Goal: Task Accomplishment & Management: Manage account settings

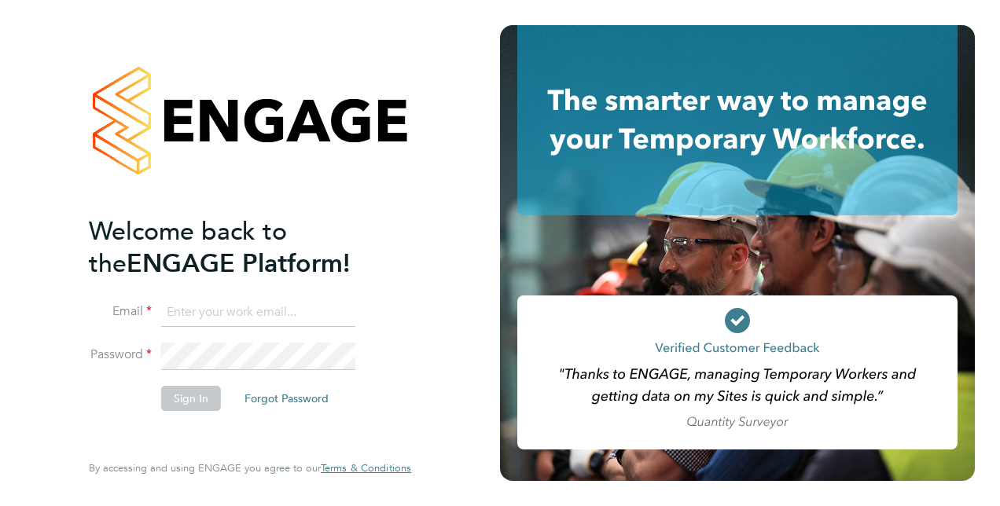
type input "chris.ebblewhite@vistry.co.uk"
click at [211, 393] on button "Sign In" at bounding box center [191, 398] width 60 height 25
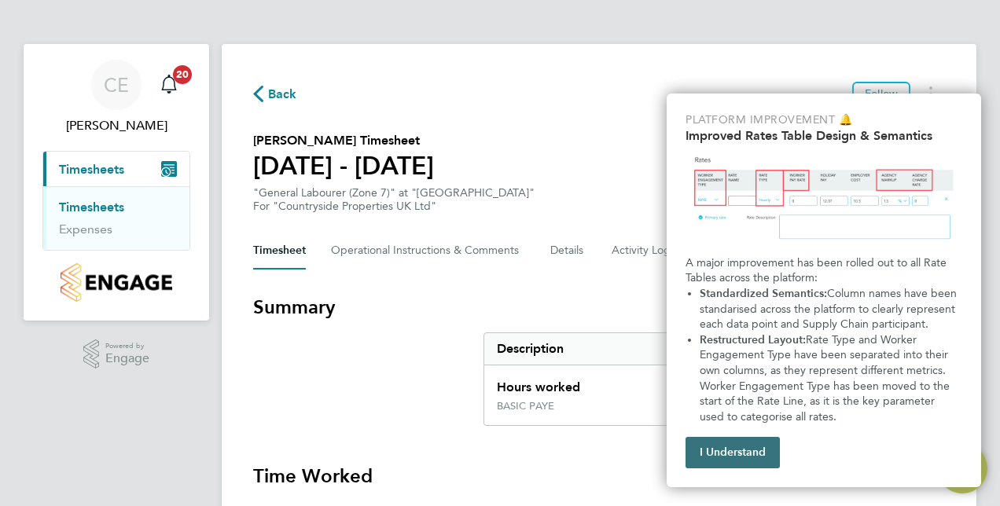
click at [753, 459] on button "I Understand" at bounding box center [732, 452] width 94 height 31
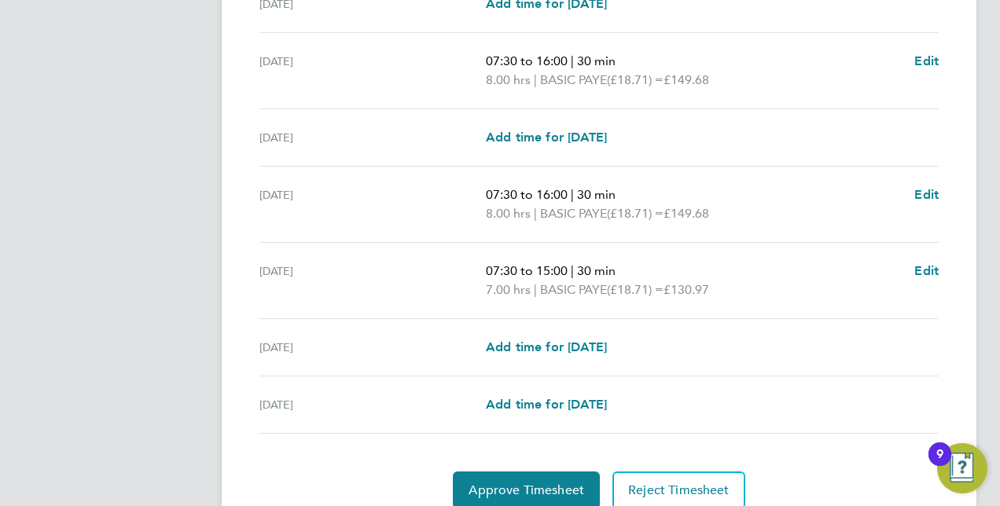
scroll to position [550, 0]
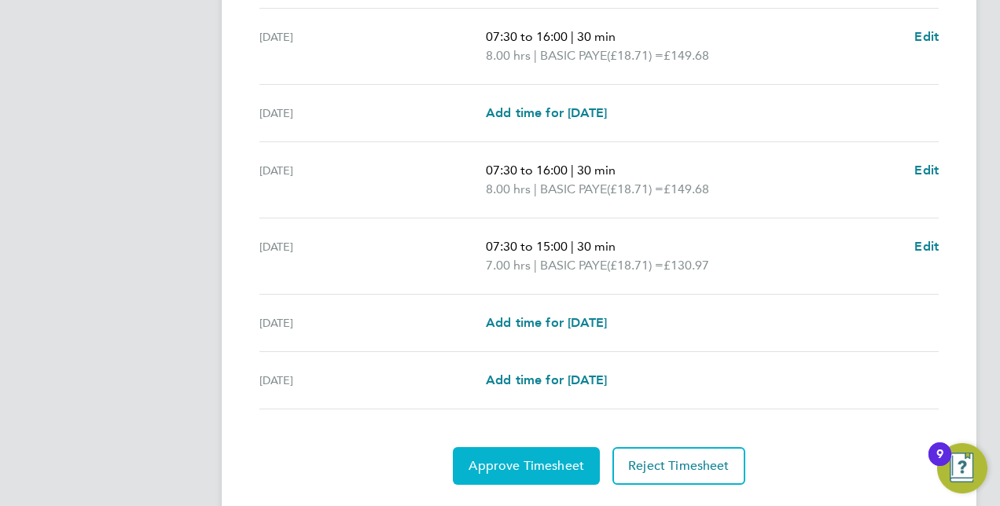
click at [538, 464] on span "Approve Timesheet" at bounding box center [526, 466] width 116 height 16
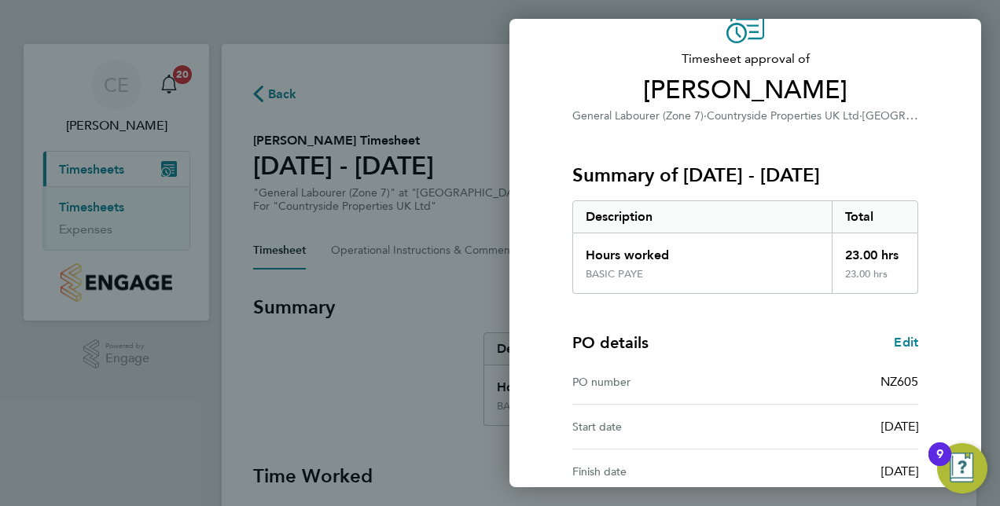
scroll to position [236, 0]
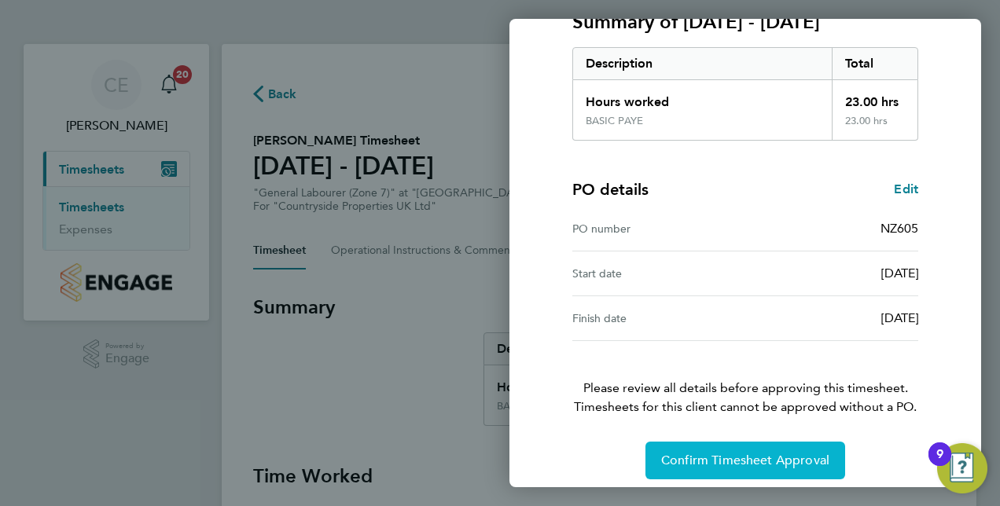
click at [748, 457] on span "Confirm Timesheet Approval" at bounding box center [745, 461] width 168 height 16
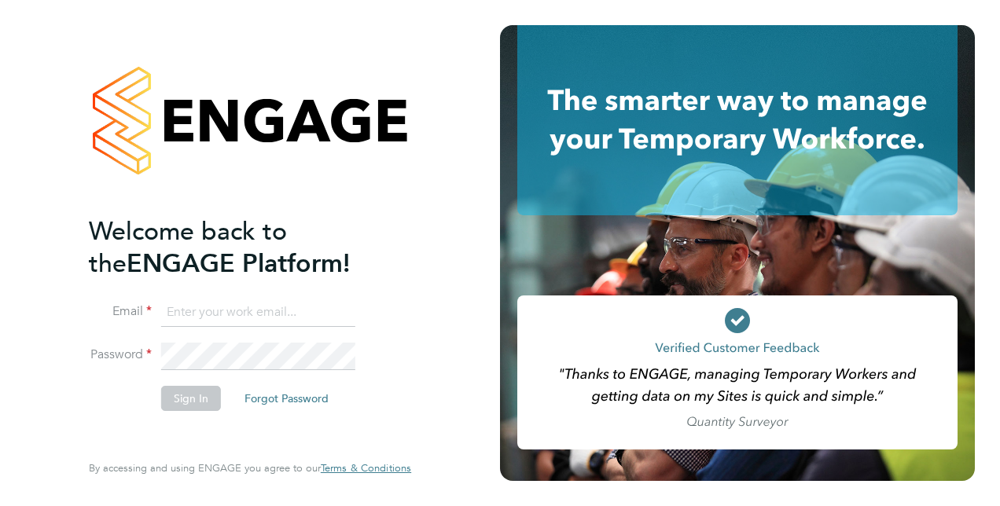
type input "chris.ebblewhite@vistry.co.uk"
click at [184, 396] on button "Sign In" at bounding box center [191, 398] width 60 height 25
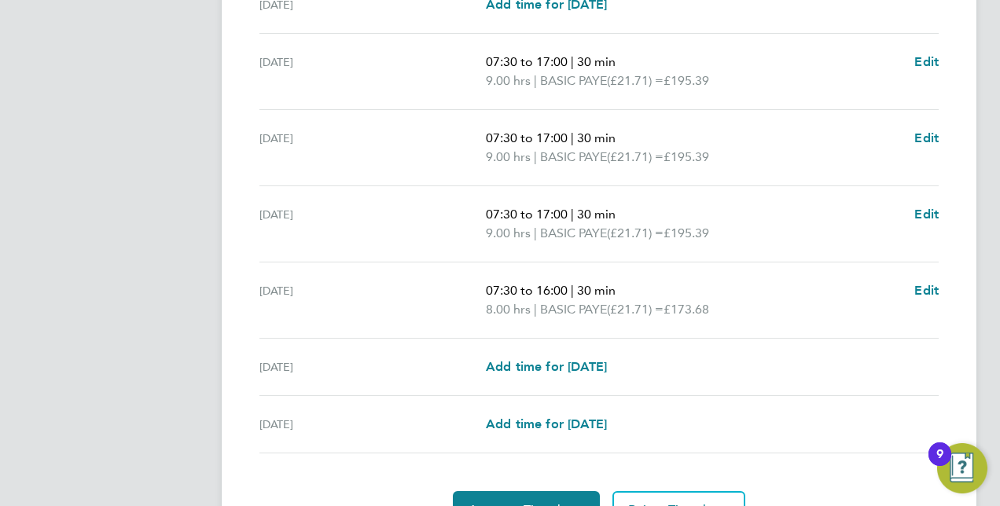
scroll to position [550, 0]
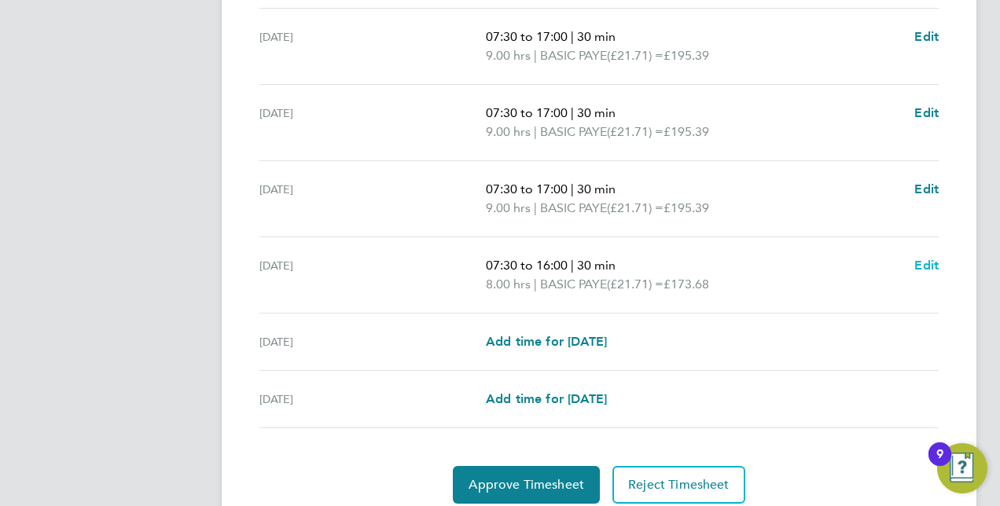
click at [930, 266] on span "Edit" at bounding box center [926, 265] width 24 height 15
select select "30"
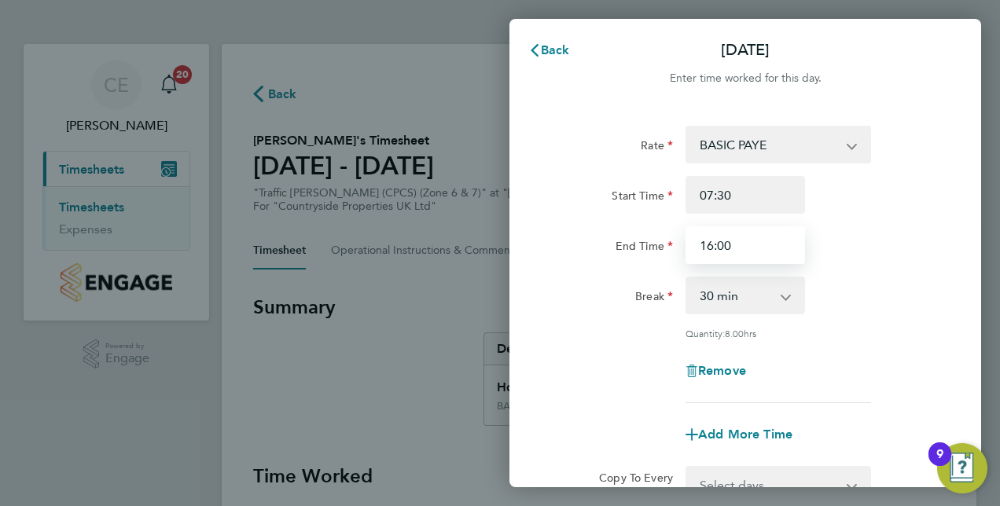
drag, startPoint x: 714, startPoint y: 243, endPoint x: 729, endPoint y: 255, distance: 19.6
click at [718, 244] on input "16:00" at bounding box center [744, 245] width 119 height 38
click at [712, 246] on input "16:00" at bounding box center [744, 245] width 119 height 38
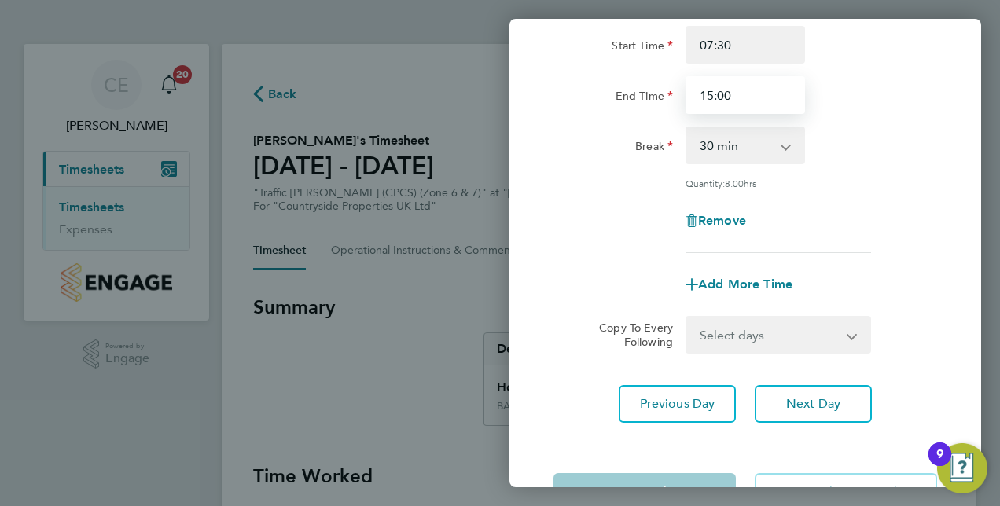
scroll to position [157, 0]
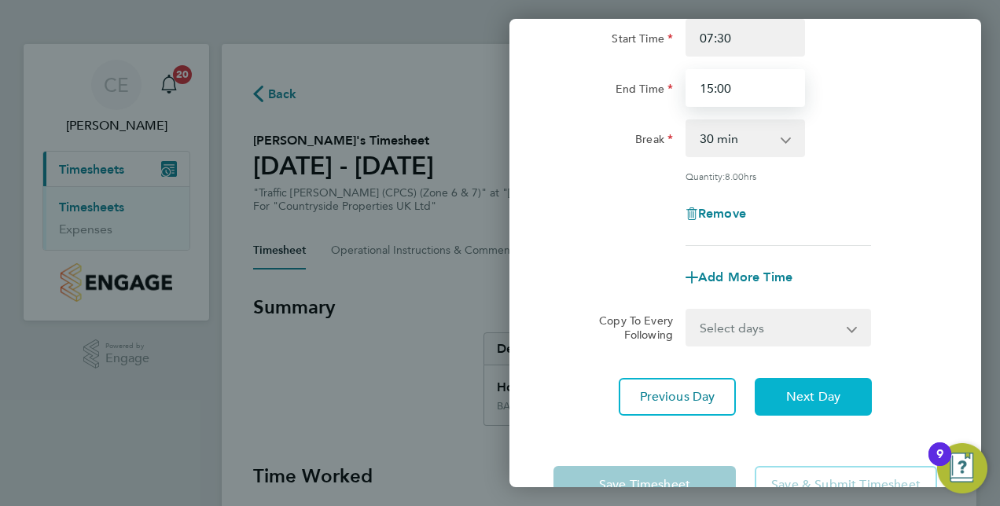
type input "15:00"
click at [806, 390] on span "Next Day" at bounding box center [813, 397] width 54 height 16
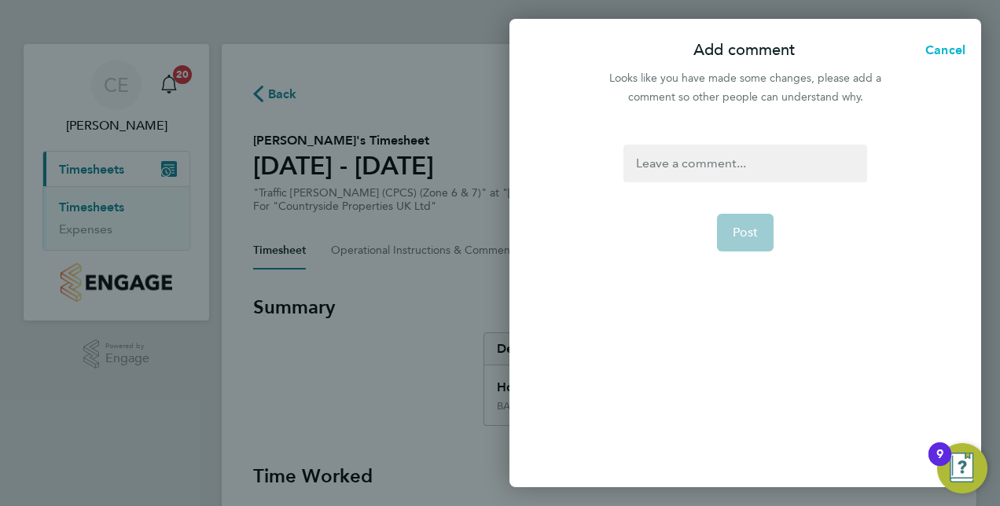
click at [945, 47] on span "Cancel" at bounding box center [942, 49] width 45 height 15
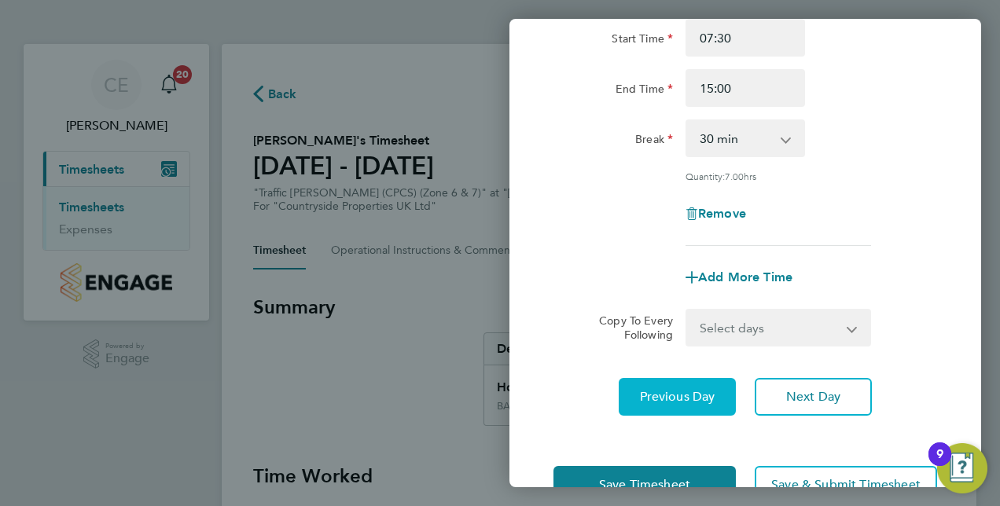
click at [682, 401] on span "Previous Day" at bounding box center [677, 397] width 75 height 16
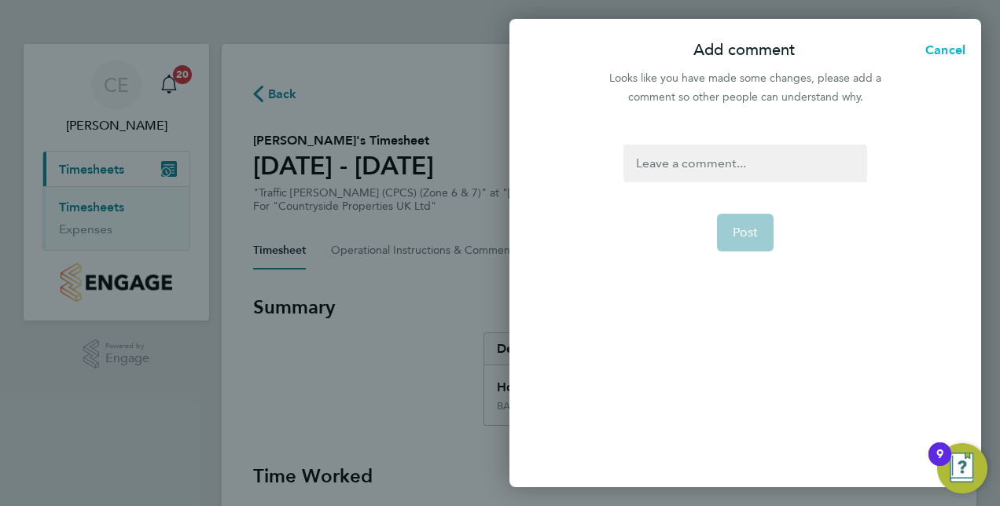
click at [944, 46] on span "Cancel" at bounding box center [942, 49] width 45 height 15
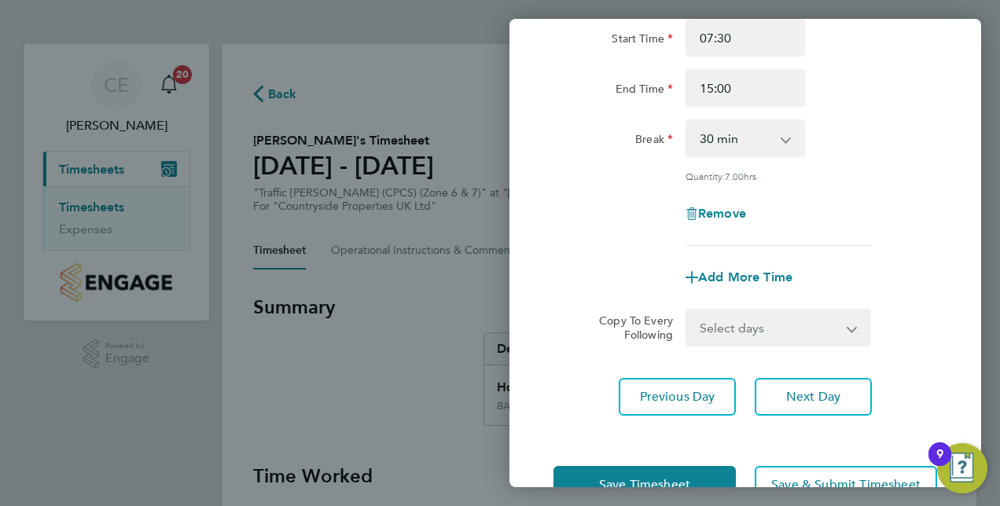
scroll to position [204, 0]
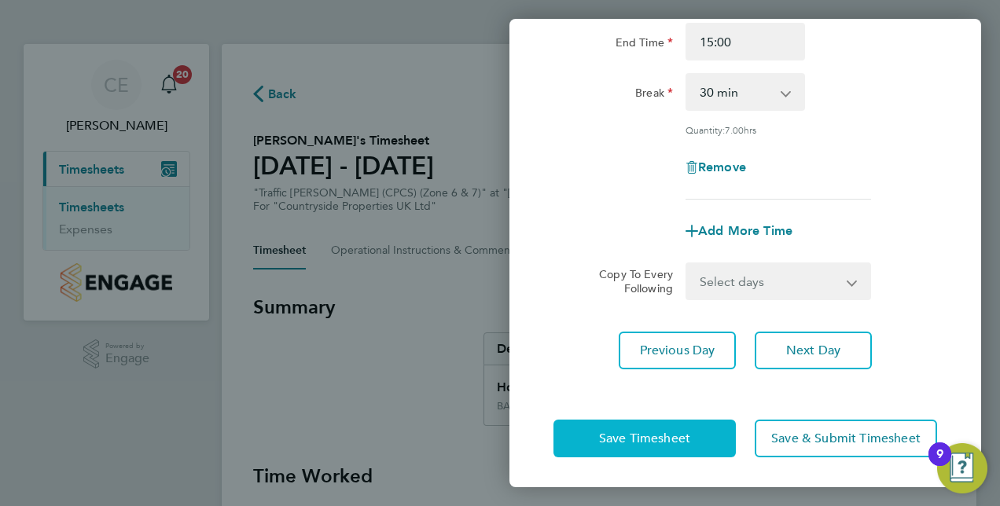
click at [628, 438] on span "Save Timesheet" at bounding box center [644, 439] width 91 height 16
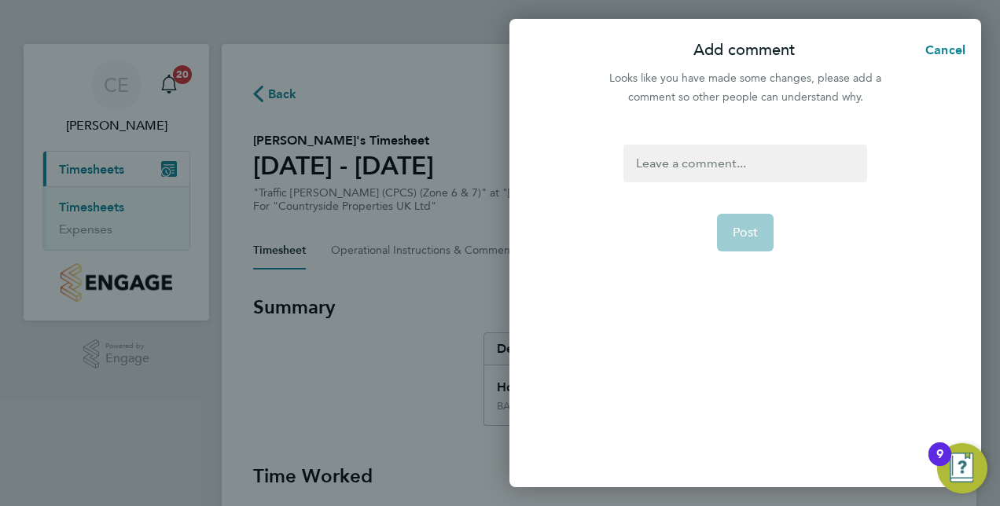
drag, startPoint x: 753, startPoint y: 240, endPoint x: 762, endPoint y: 237, distance: 10.2
click at [754, 240] on app-form-button "Post" at bounding box center [745, 233] width 57 height 38
click at [702, 163] on div at bounding box center [744, 164] width 243 height 38
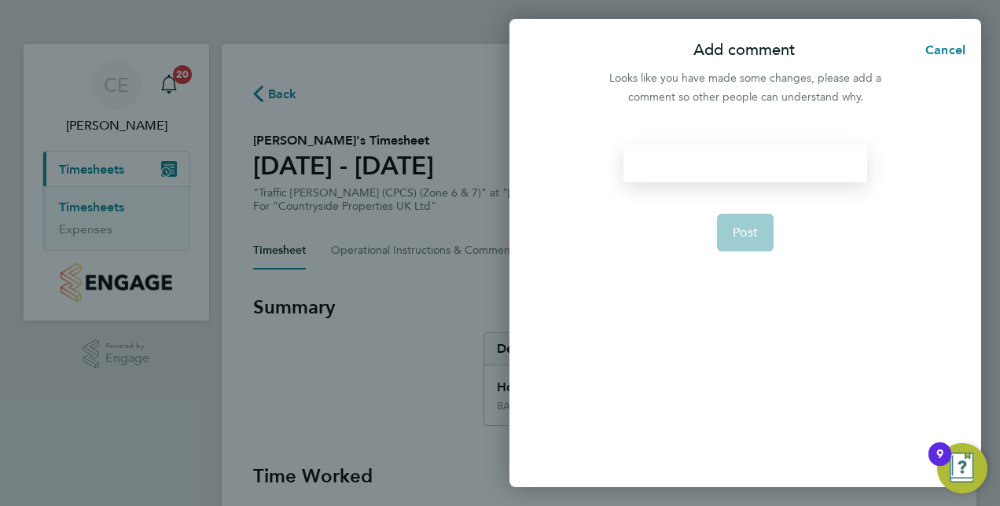
click at [651, 167] on div at bounding box center [744, 164] width 243 height 38
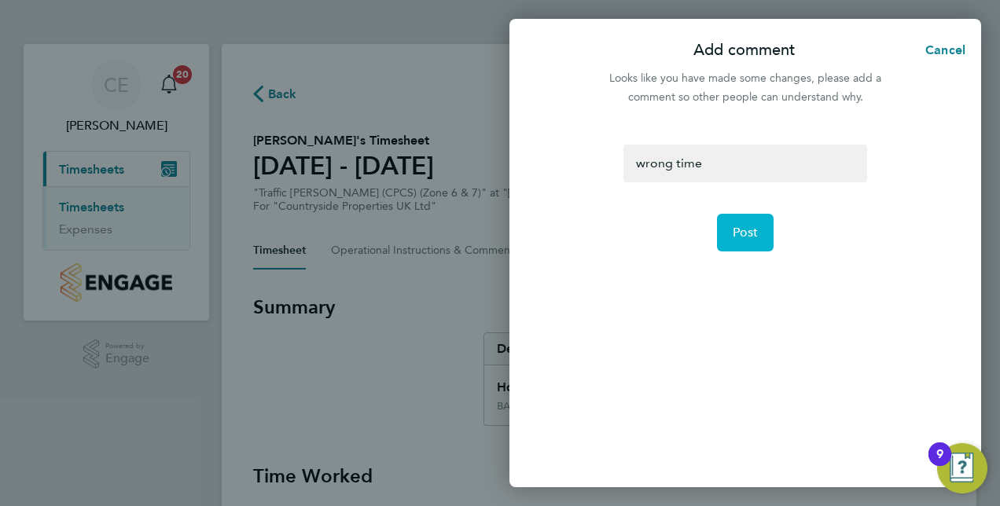
click at [756, 237] on span "Post" at bounding box center [745, 233] width 26 height 16
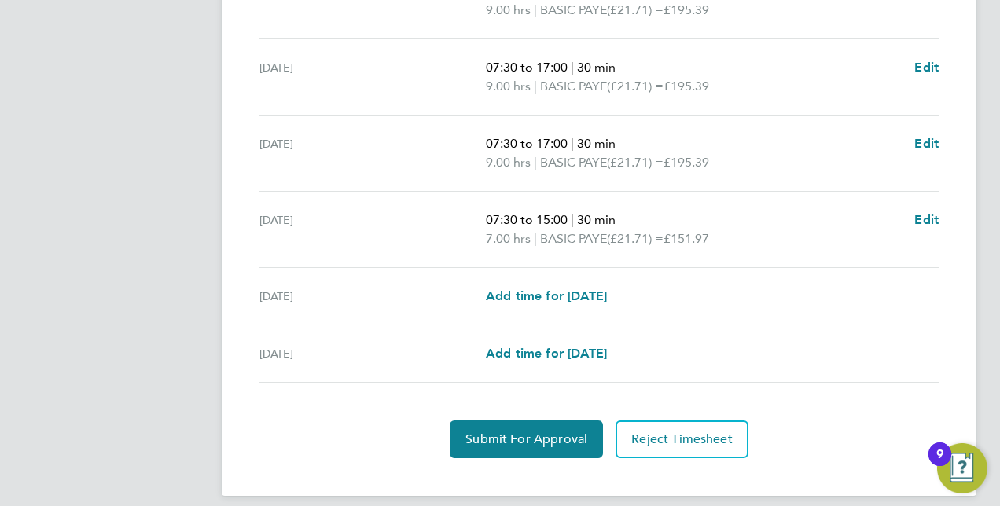
scroll to position [607, 0]
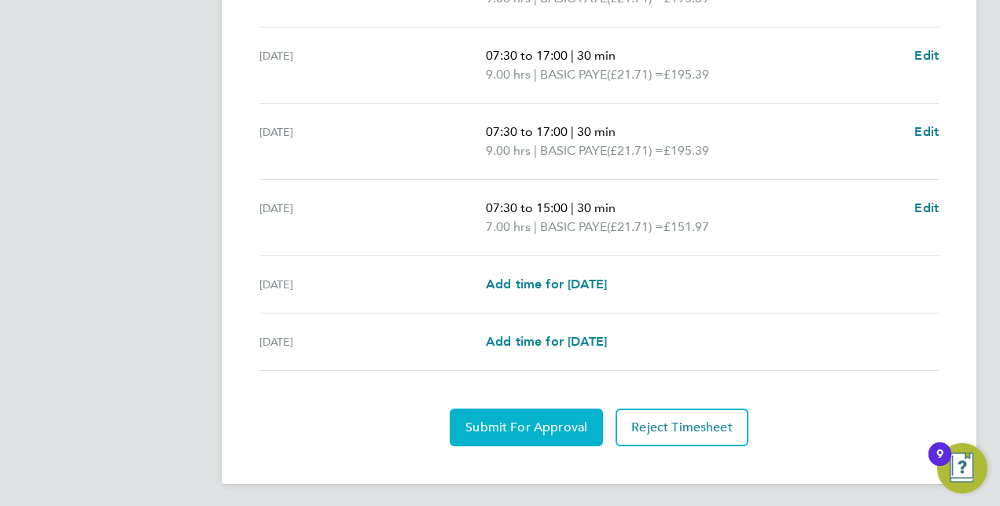
click at [534, 431] on span "Submit For Approval" at bounding box center [526, 428] width 122 height 16
click at [510, 424] on span "Approve Timesheet" at bounding box center [526, 428] width 116 height 16
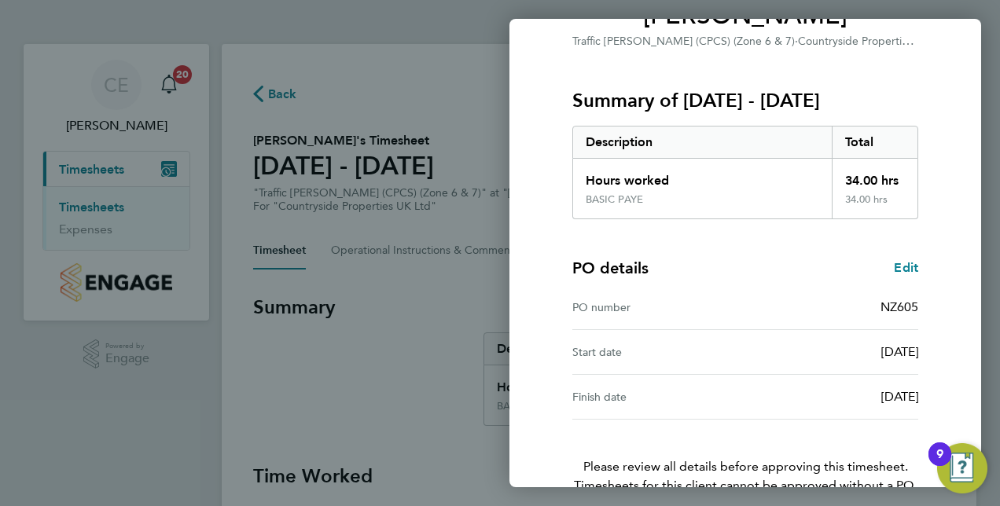
scroll to position [245, 0]
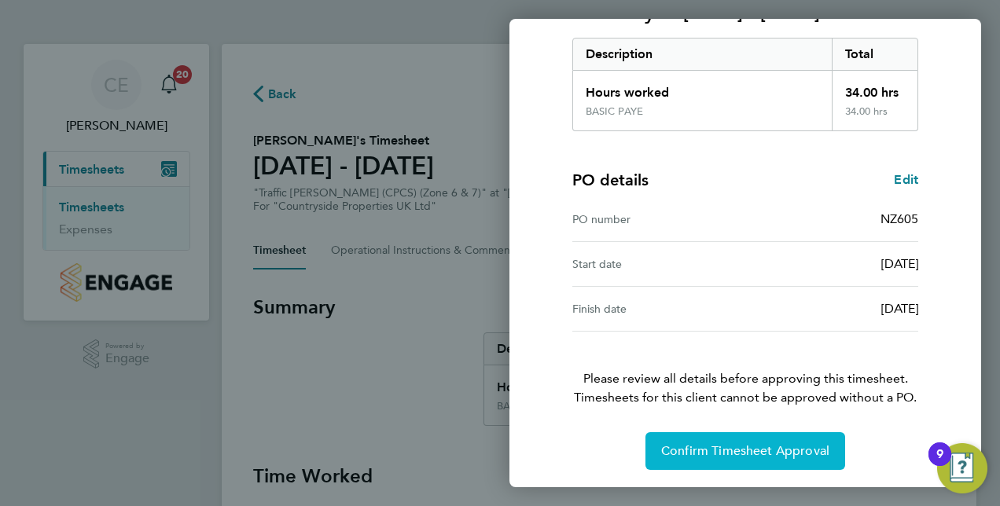
click at [756, 454] on span "Confirm Timesheet Approval" at bounding box center [745, 451] width 168 height 16
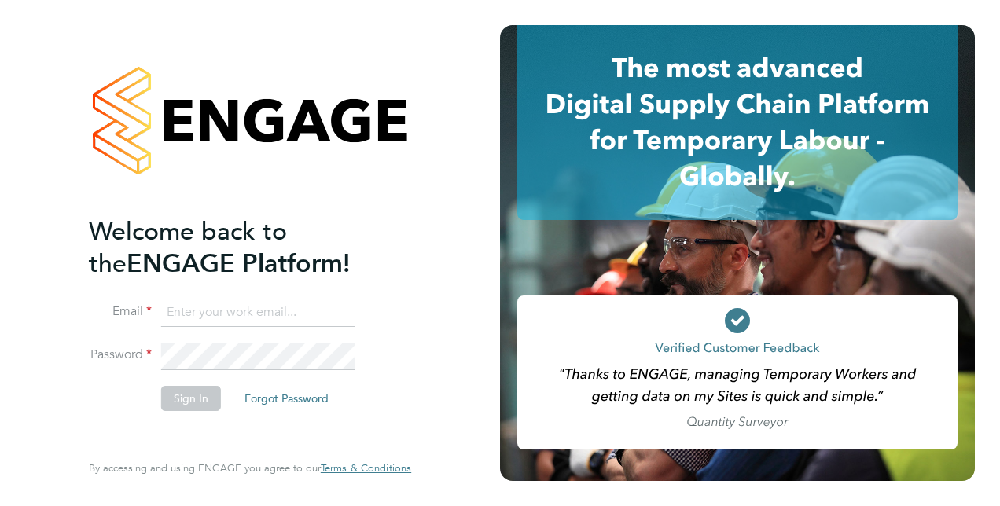
type input "chris.ebblewhite@vistry.co.uk"
click at [206, 408] on button "Sign In" at bounding box center [191, 398] width 60 height 25
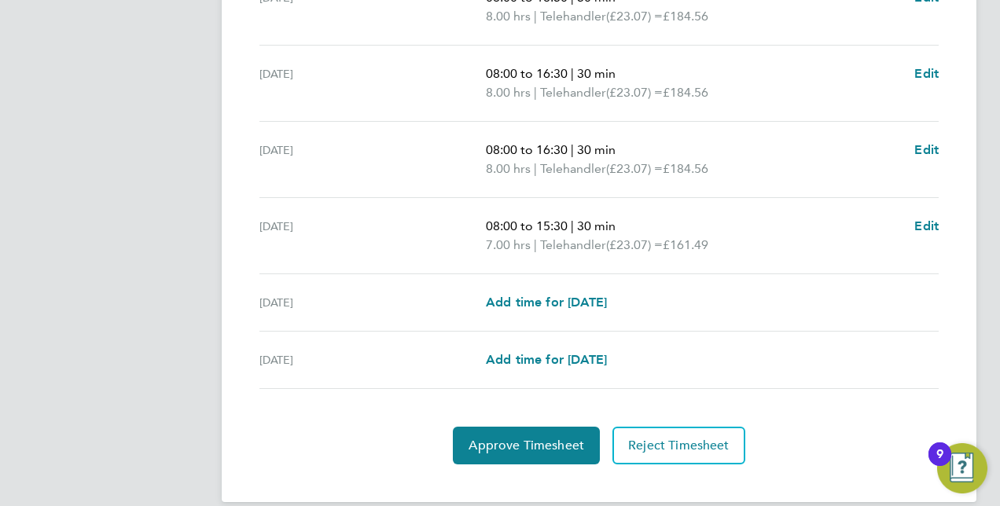
scroll to position [607, 0]
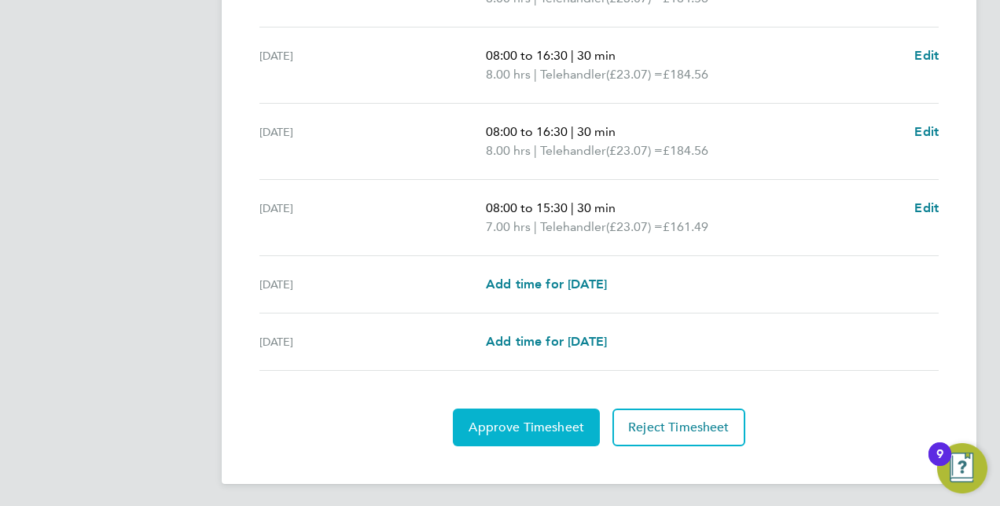
click at [486, 426] on span "Approve Timesheet" at bounding box center [526, 428] width 116 height 16
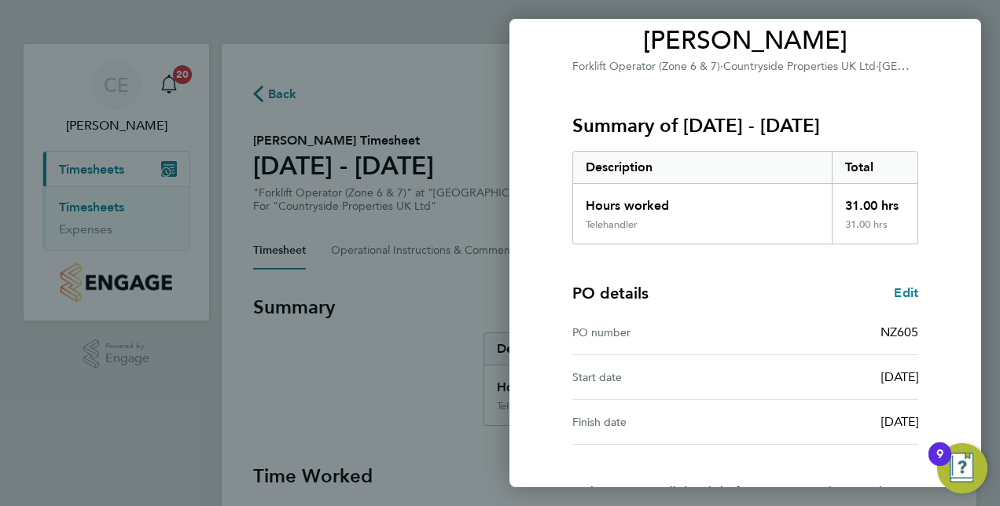
scroll to position [245, 0]
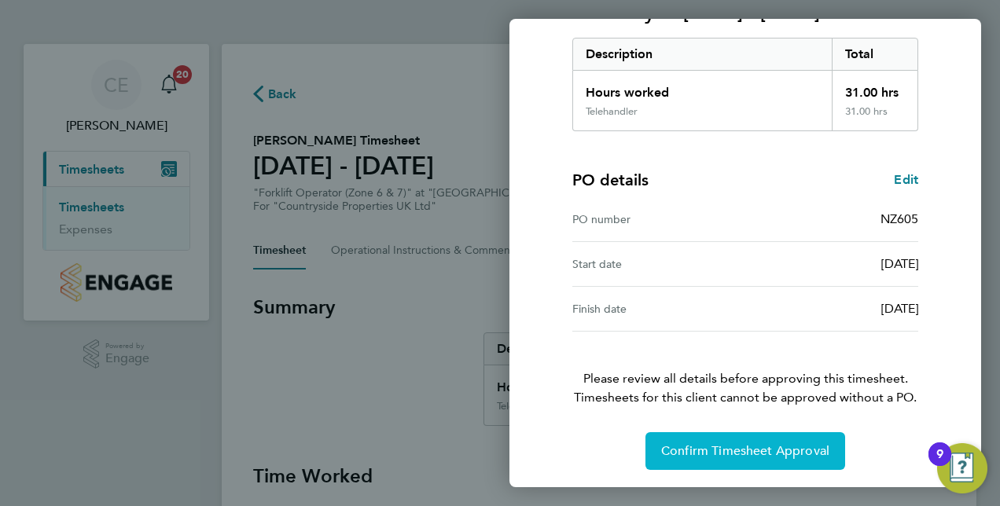
click at [709, 453] on span "Confirm Timesheet Approval" at bounding box center [745, 451] width 168 height 16
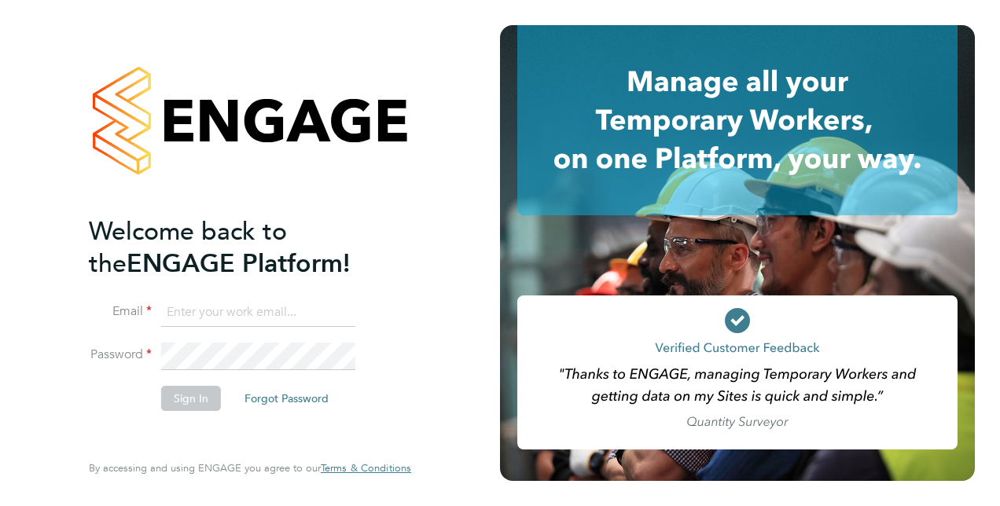
type input "chris.ebblewhite@vistry.co.uk"
click at [169, 402] on button "Sign In" at bounding box center [191, 398] width 60 height 25
